Goal: Navigation & Orientation: Find specific page/section

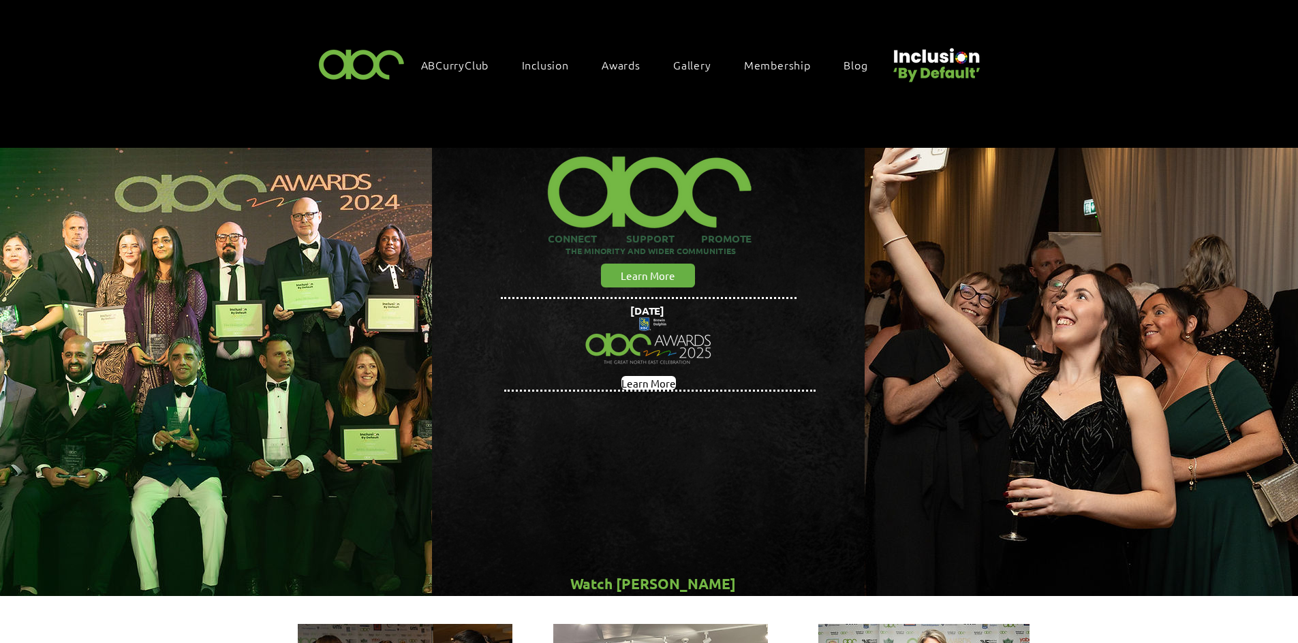
click at [687, 59] on span "Gallery" at bounding box center [692, 64] width 38 height 15
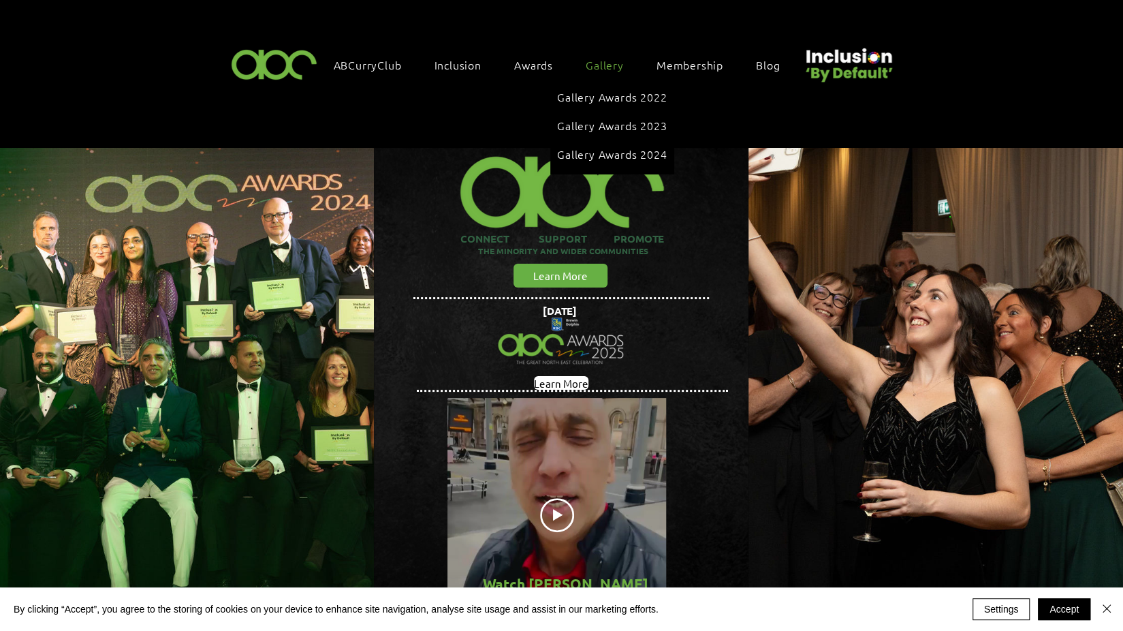
click at [598, 66] on span "Gallery" at bounding box center [605, 64] width 38 height 15
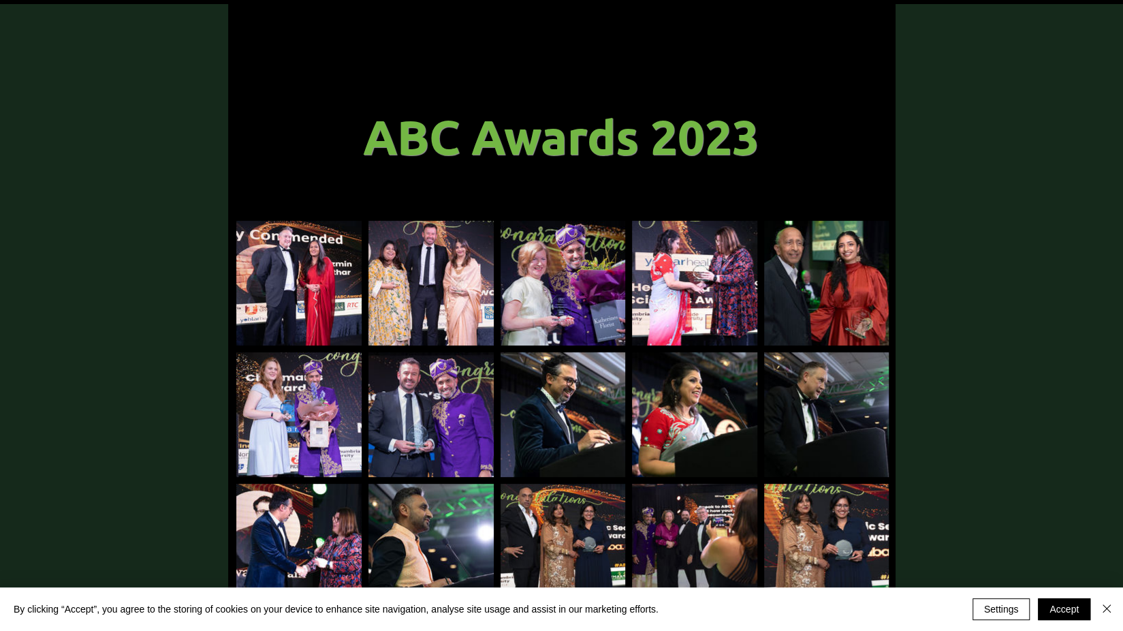
scroll to position [110, 0]
